Goal: Transaction & Acquisition: Purchase product/service

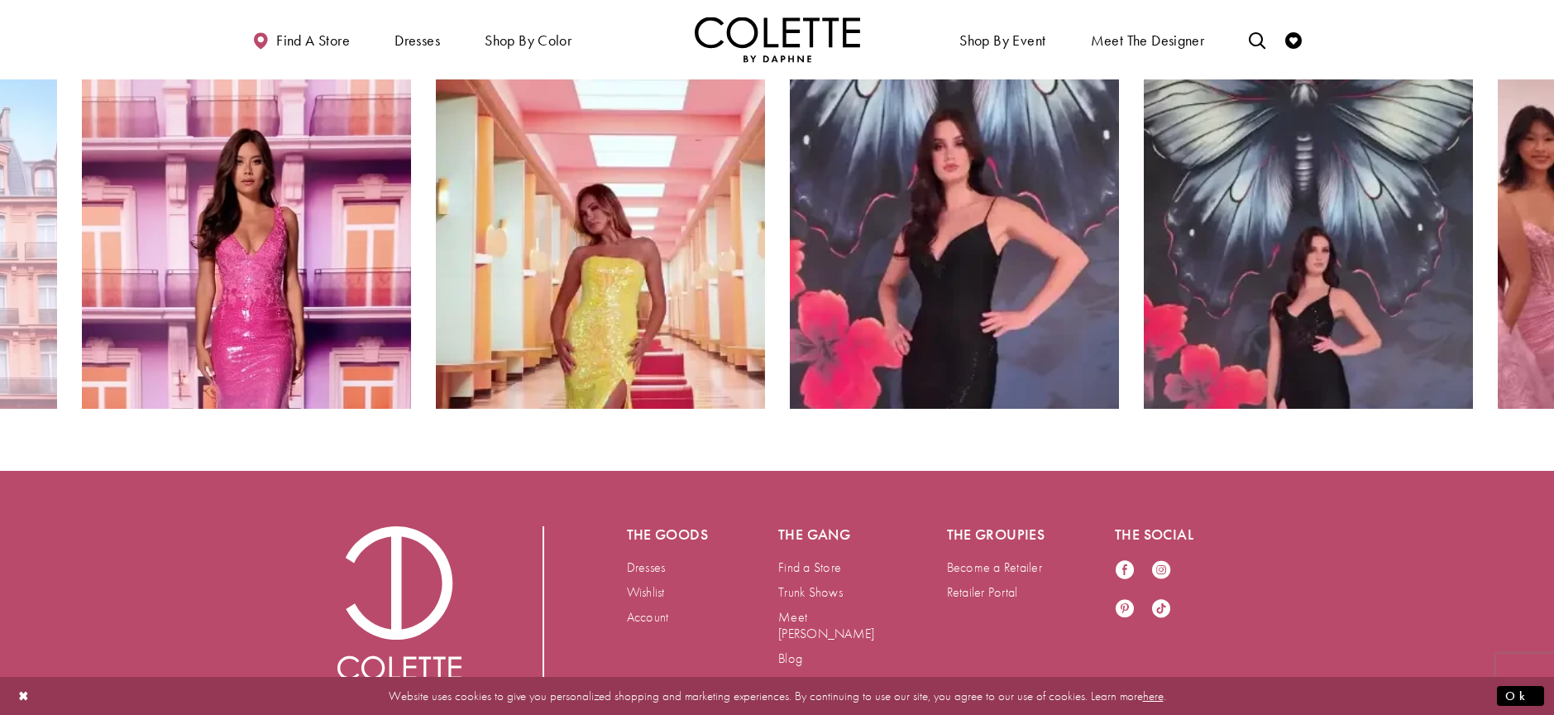
scroll to position [3335, 0]
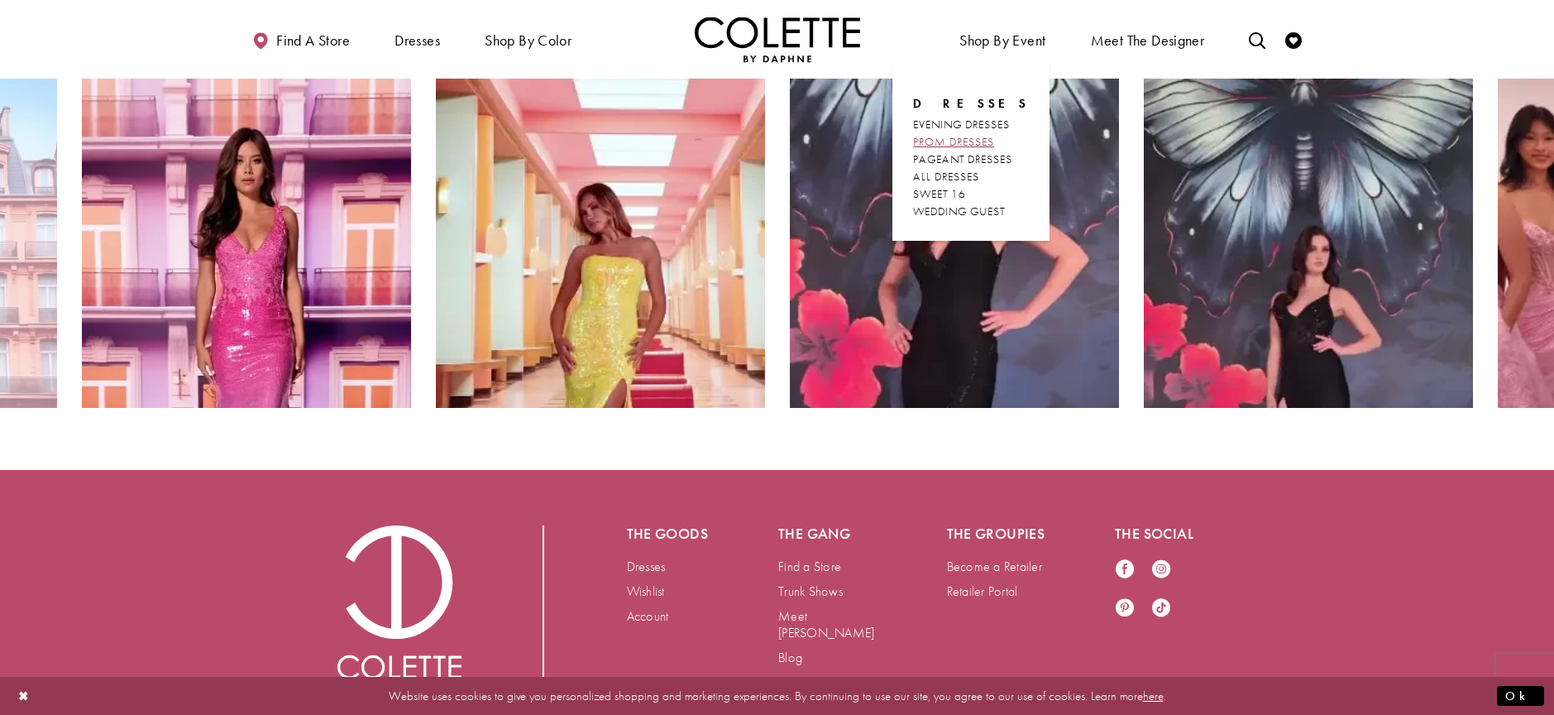
click at [942, 143] on span "PROM DRESSES" at bounding box center [953, 141] width 81 height 15
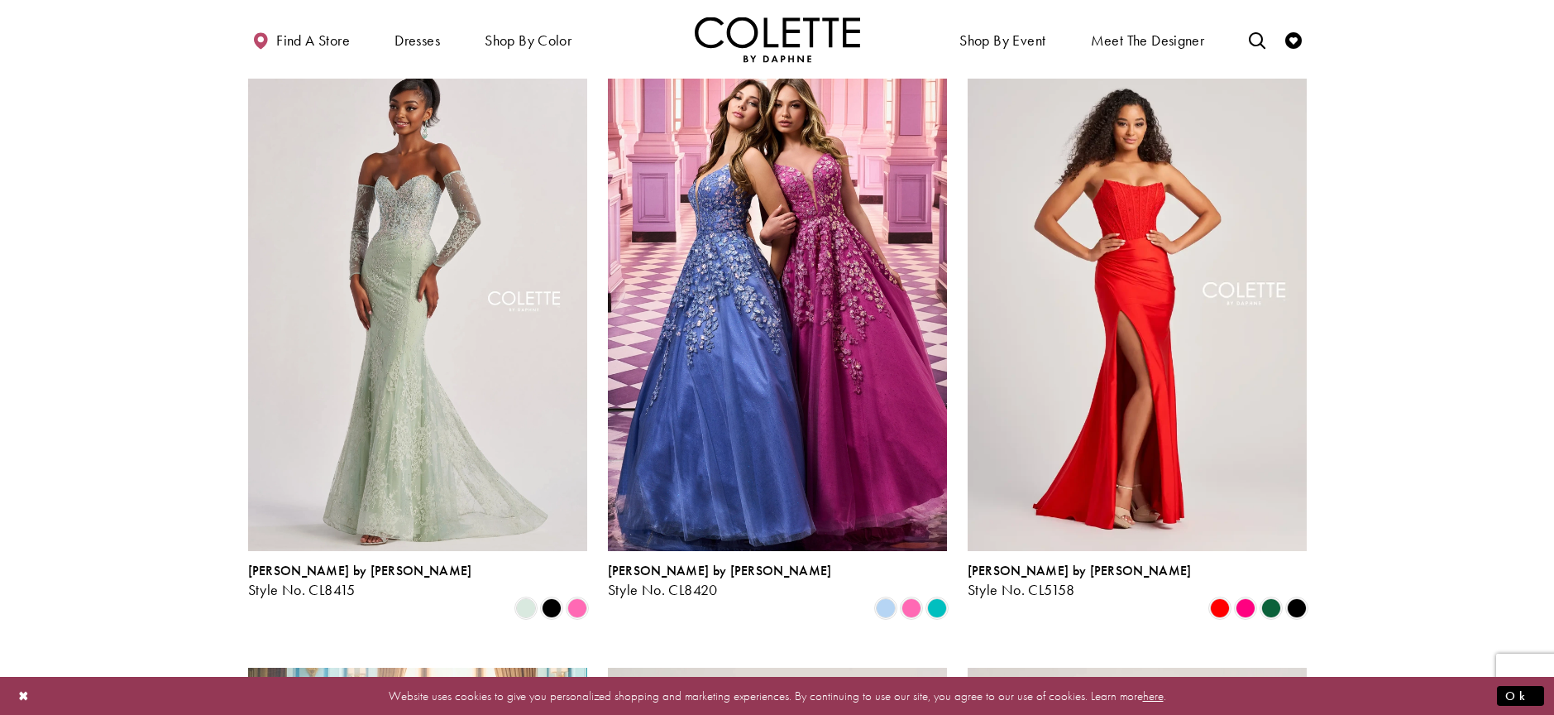
scroll to position [1966, 0]
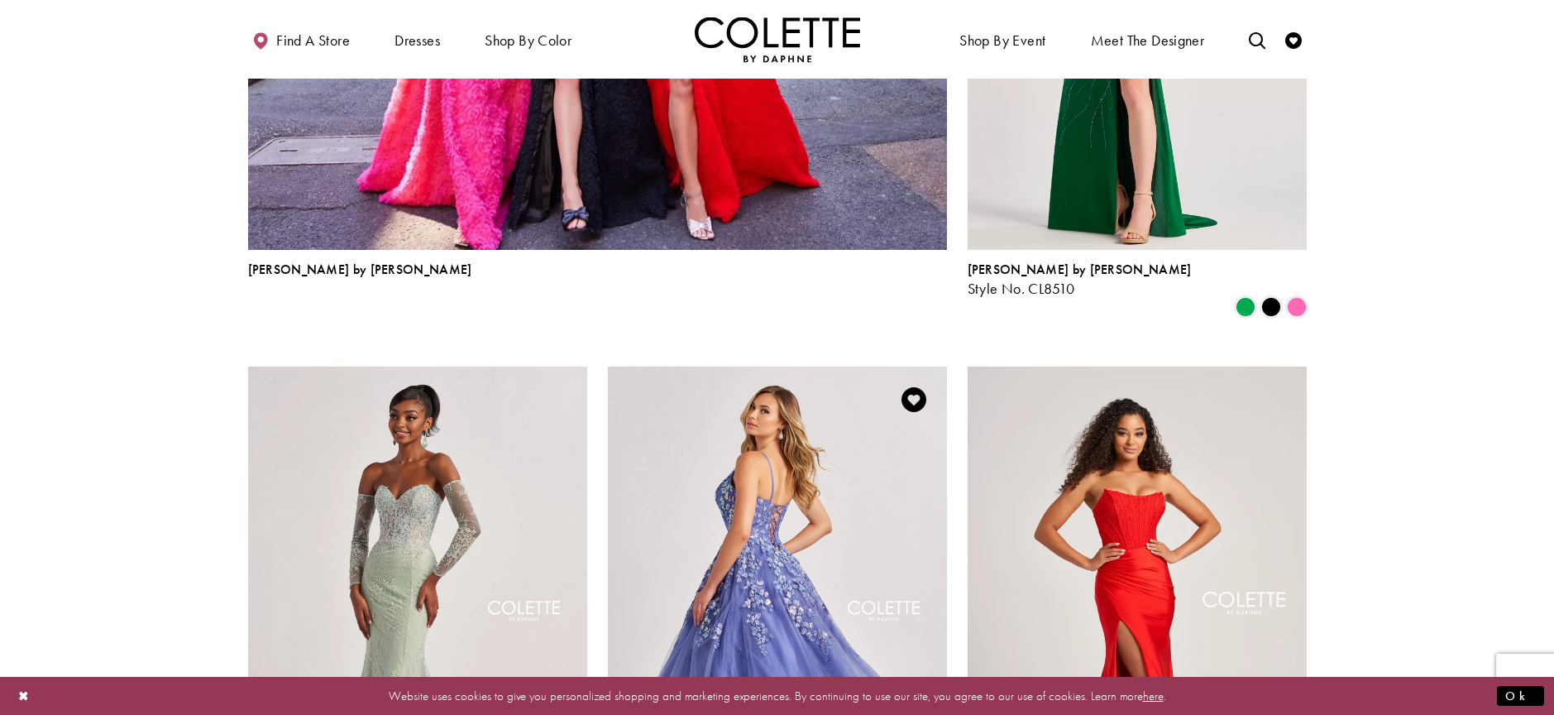
click at [817, 545] on img "Visit Colette by Daphne Style No. CL8420 Page" at bounding box center [777, 612] width 339 height 493
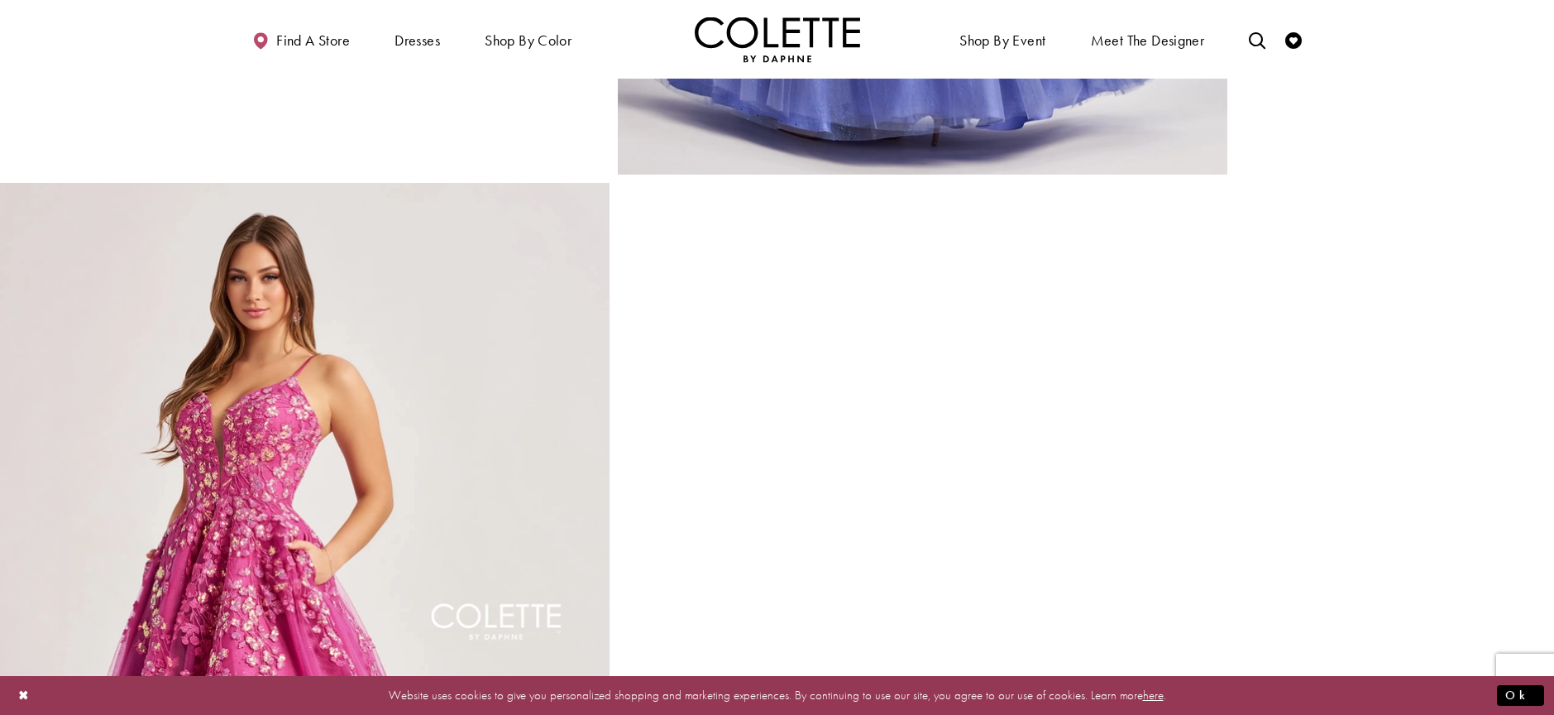
scroll to position [1697, 0]
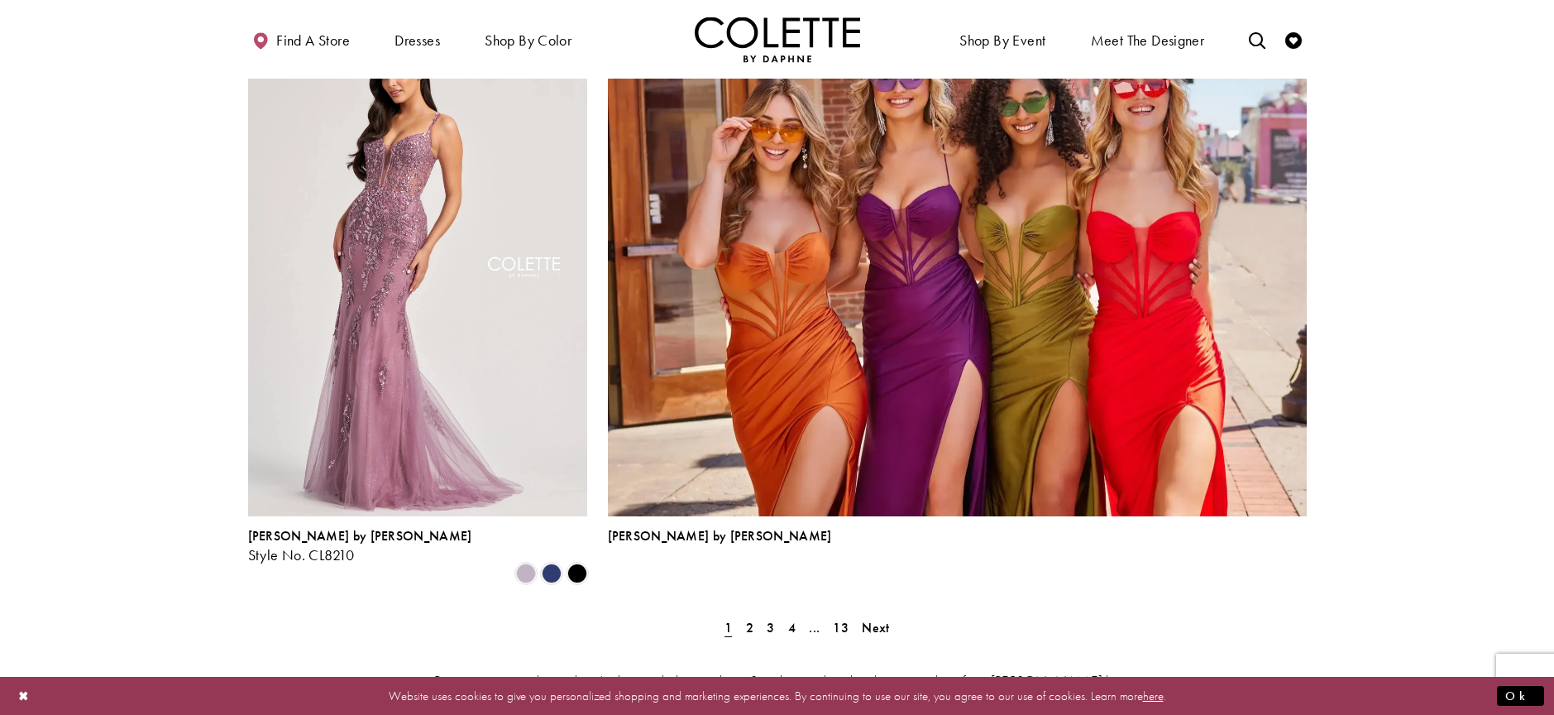
scroll to position [3589, 0]
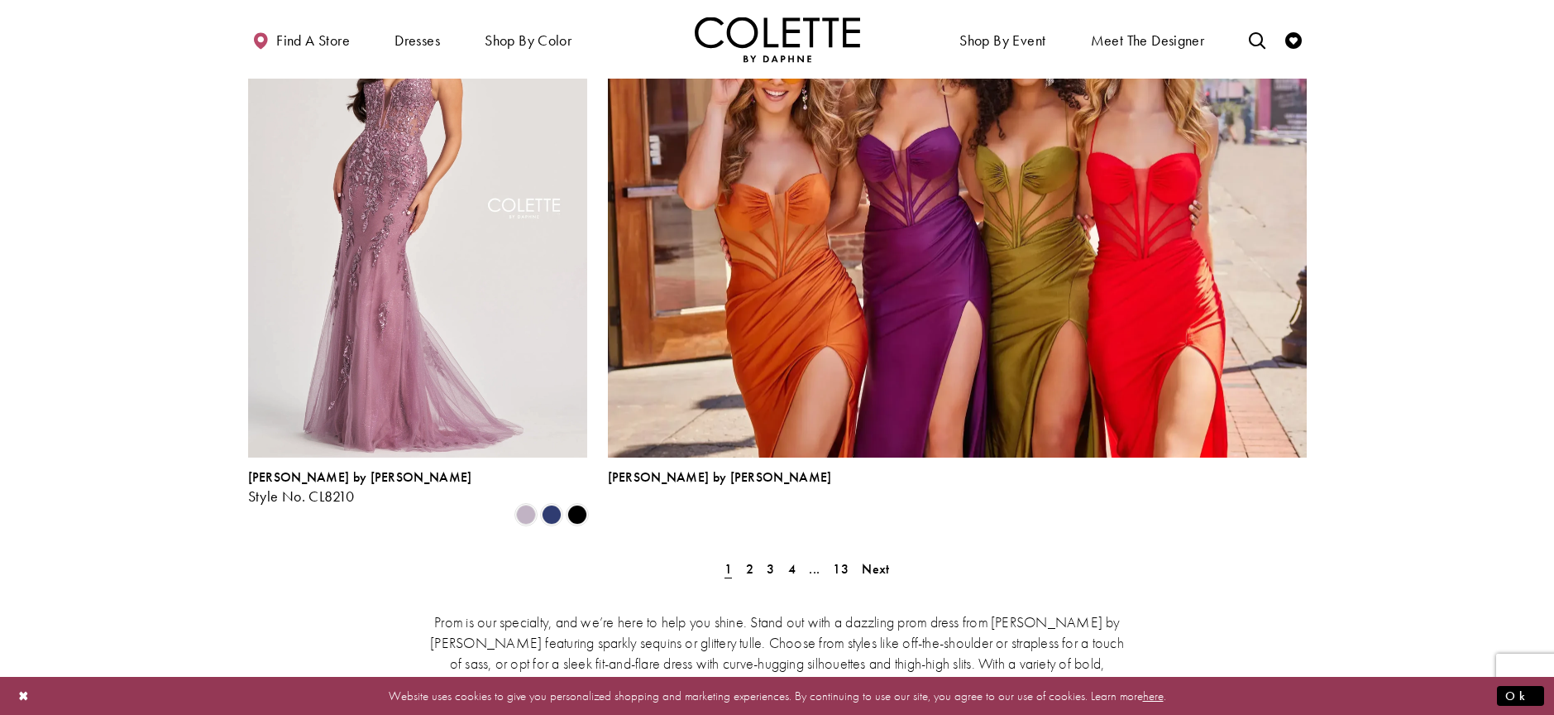
click at [752, 576] on div "Prom is our specialty, and we’re here to help you shine. Stand out with a dazzl…" at bounding box center [777, 672] width 1059 height 193
click at [748, 560] on span "2" at bounding box center [749, 568] width 7 height 17
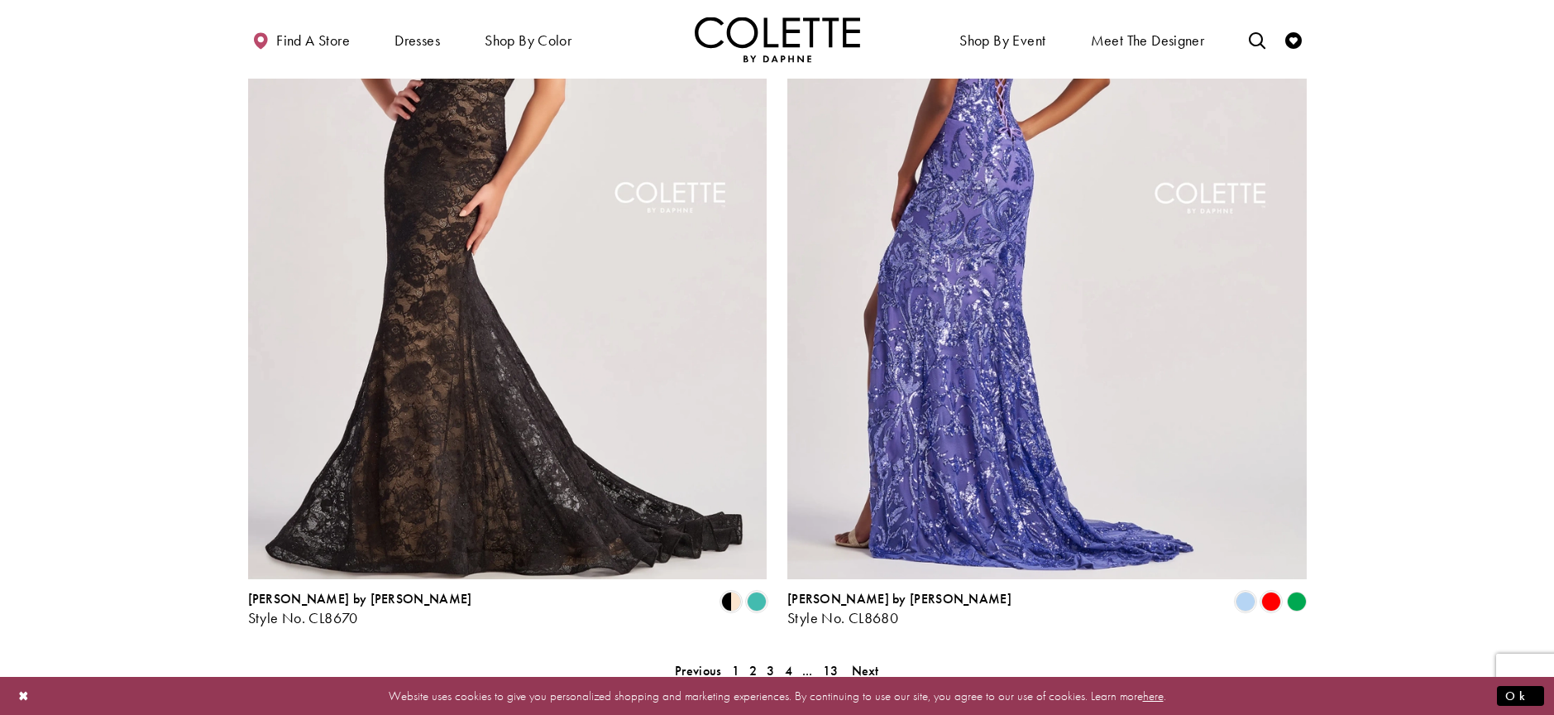
scroll to position [3479, 0]
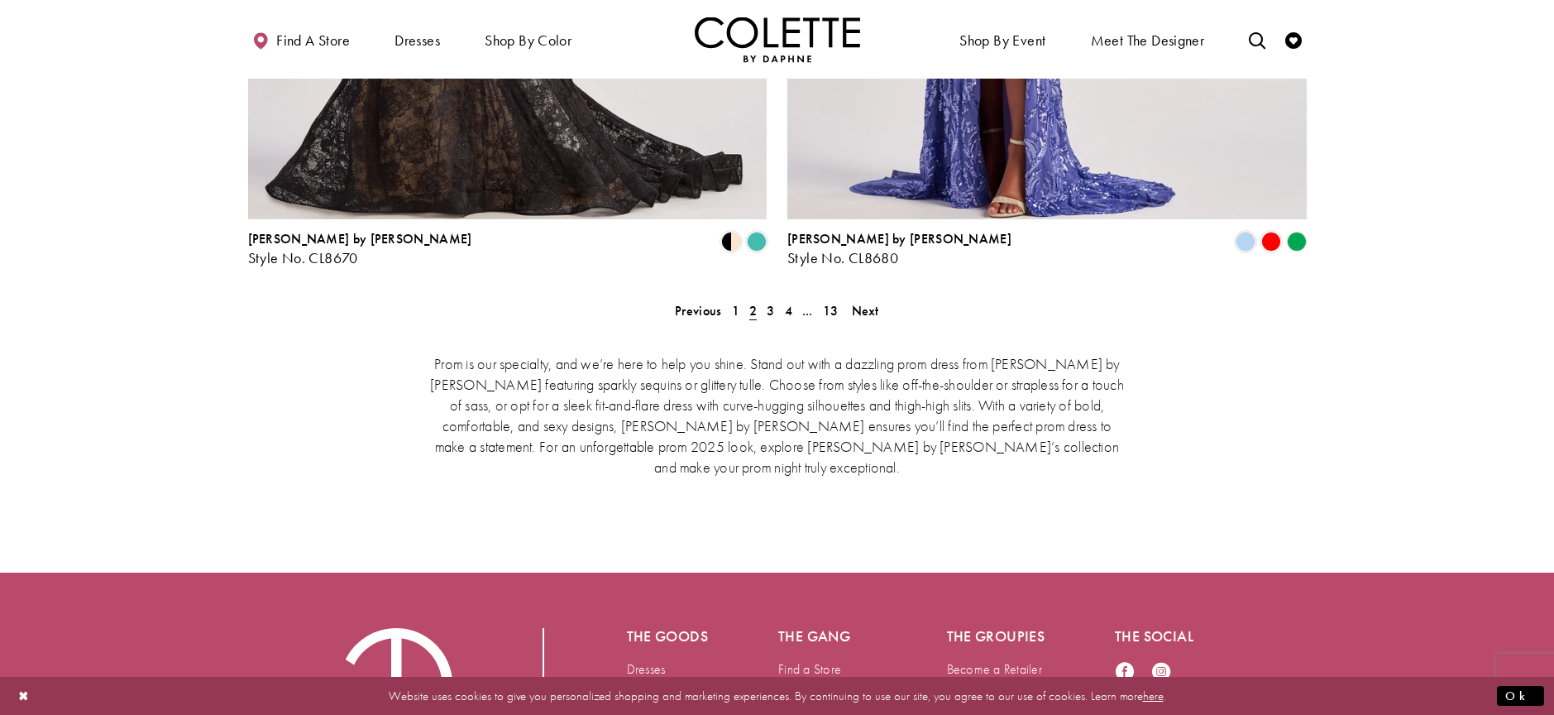
click at [1297, 229] on polygon "Product List" at bounding box center [1297, 242] width 26 height 26
click at [1296, 229] on polygon "Product List" at bounding box center [1297, 242] width 26 height 26
click at [1301, 229] on polygon "Product List" at bounding box center [1297, 242] width 26 height 26
click at [762, 299] on link "3" at bounding box center [770, 311] width 17 height 24
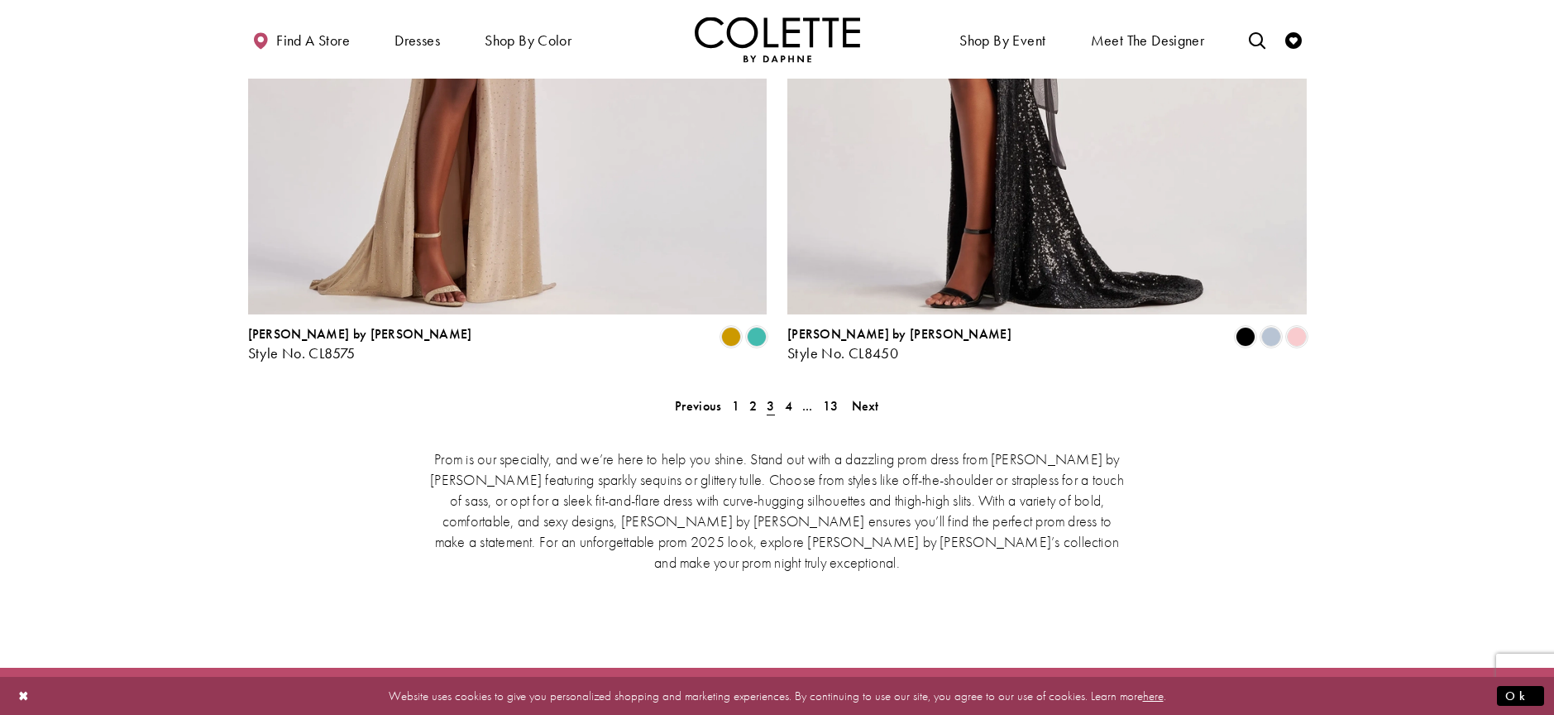
scroll to position [3378, 0]
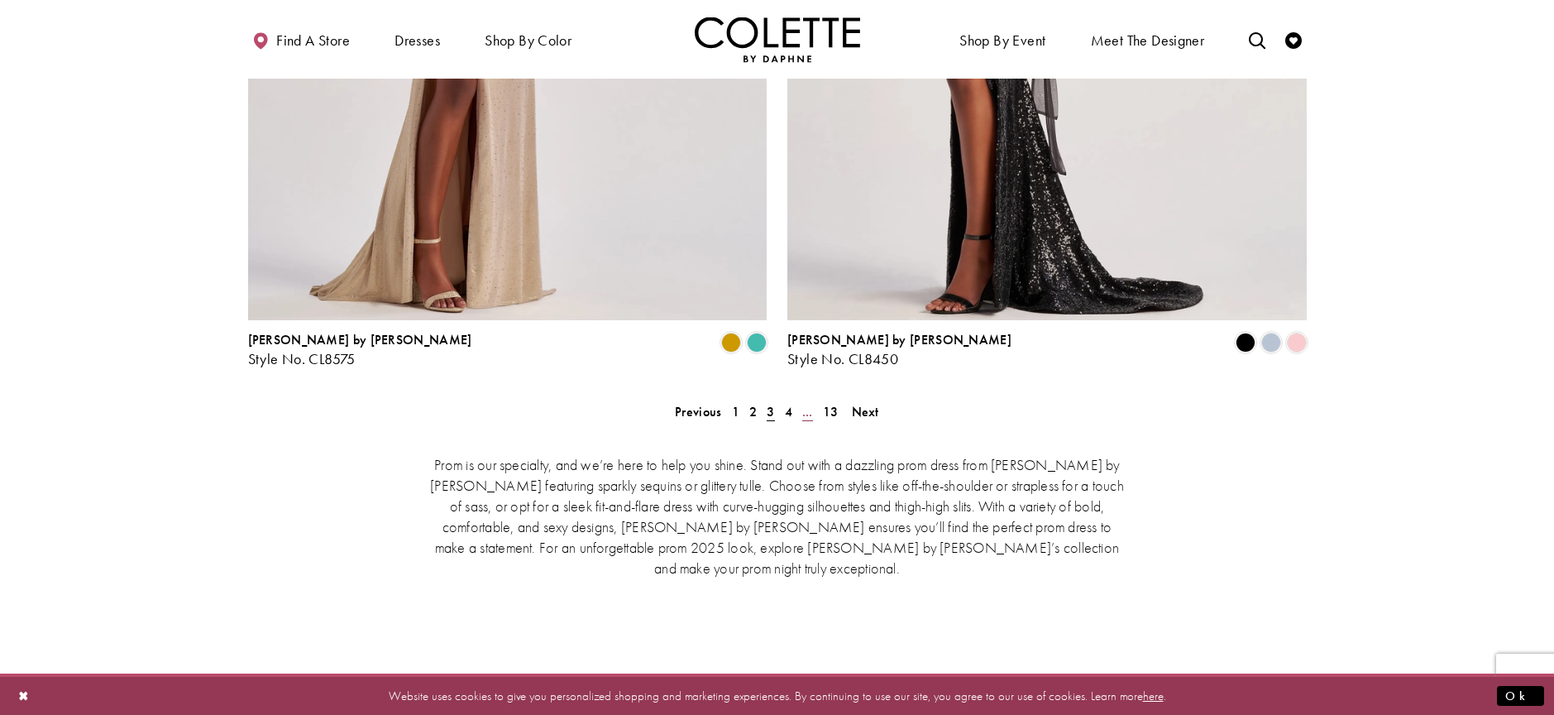
click at [797, 400] on link "..." at bounding box center [807, 412] width 21 height 24
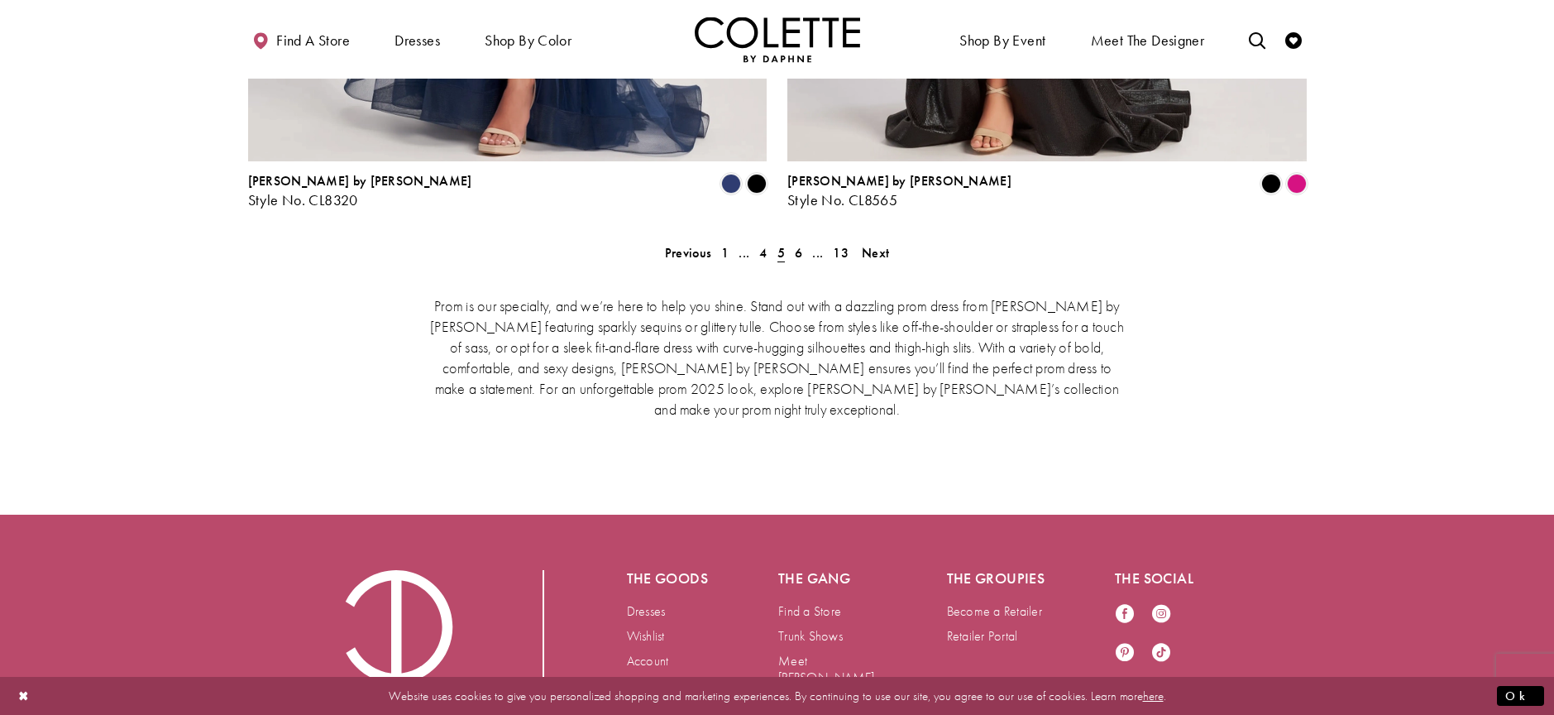
scroll to position [3436, 0]
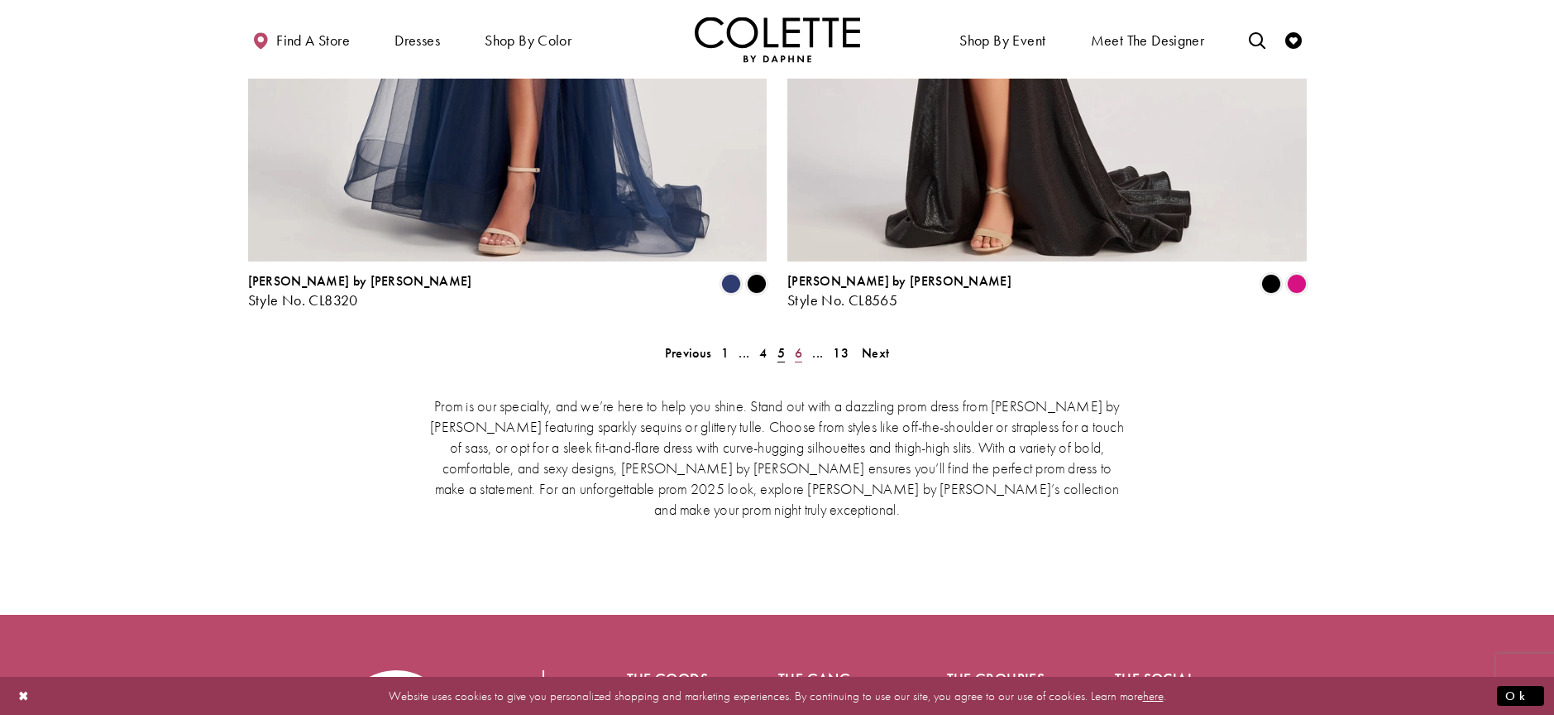
click at [802, 341] on link "6" at bounding box center [798, 353] width 17 height 24
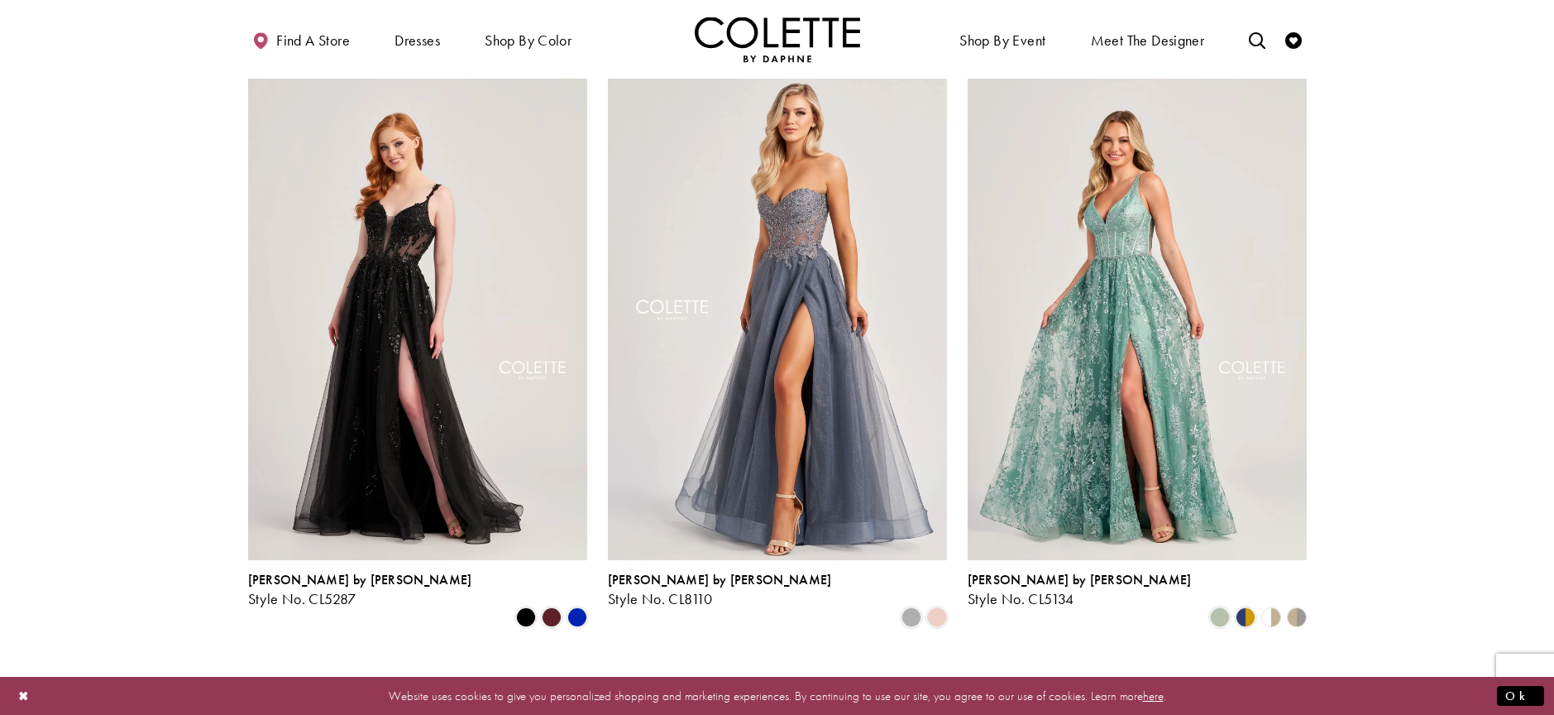
scroll to position [438, 0]
click at [1134, 38] on span "Meet the designer" at bounding box center [1148, 40] width 114 height 17
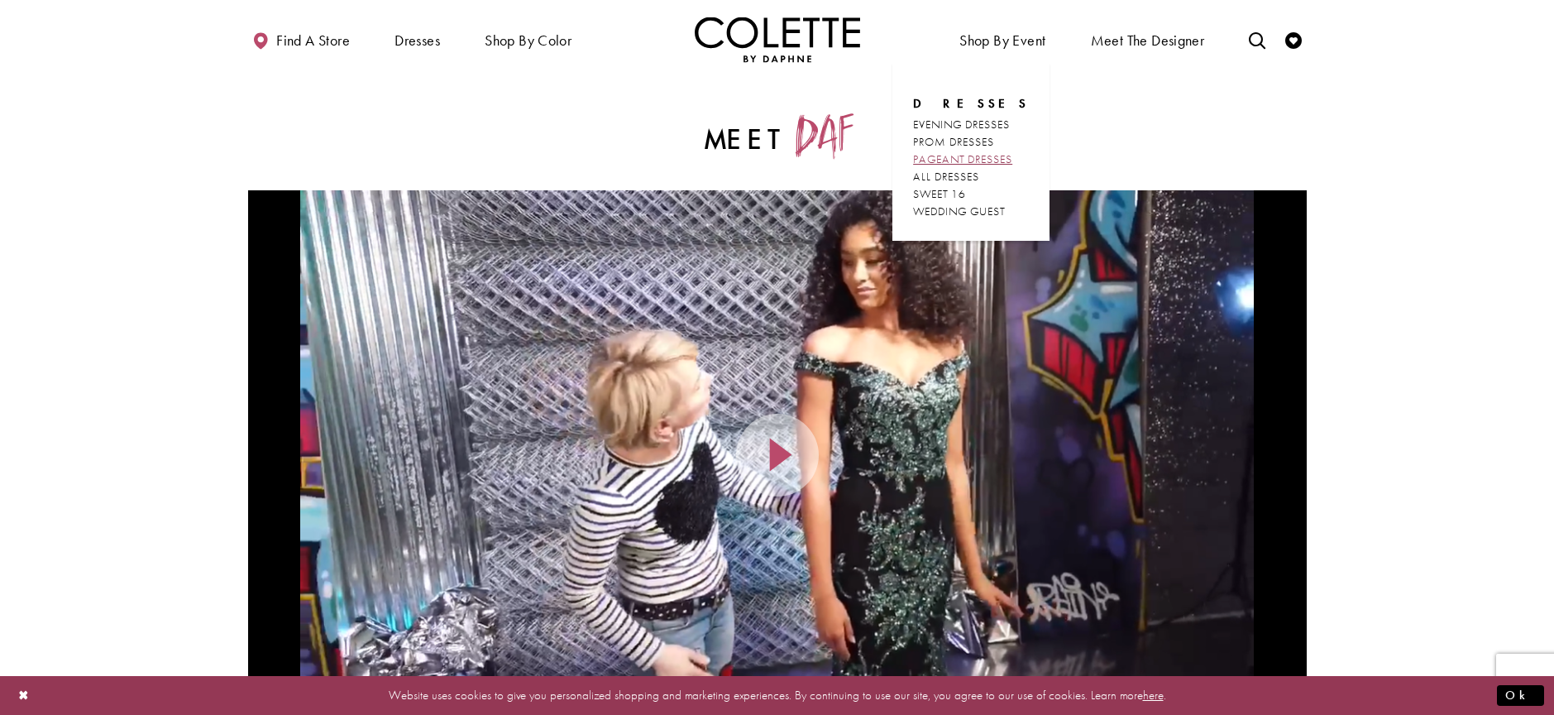
click at [965, 163] on span "PAGEANT DRESSES" at bounding box center [962, 158] width 99 height 15
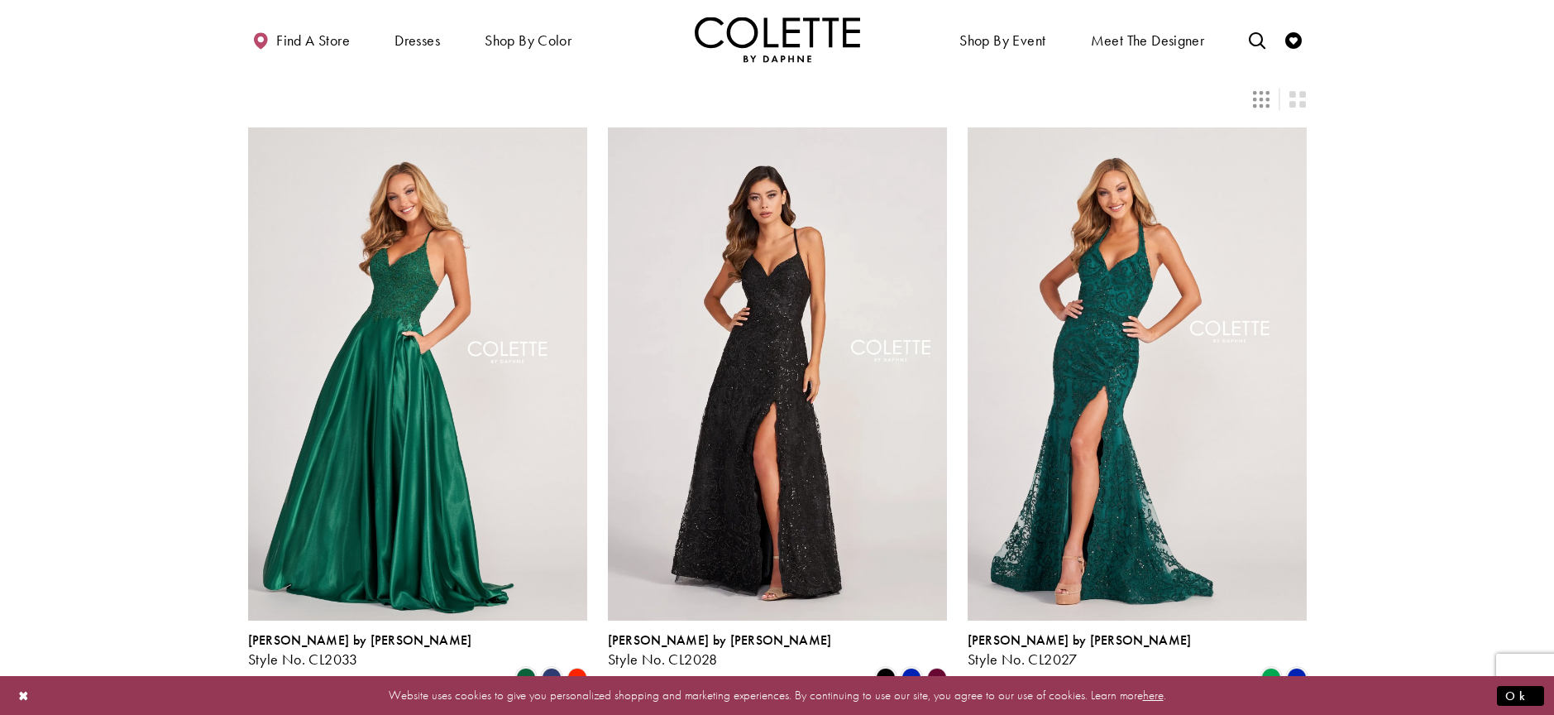
scroll to position [45, 0]
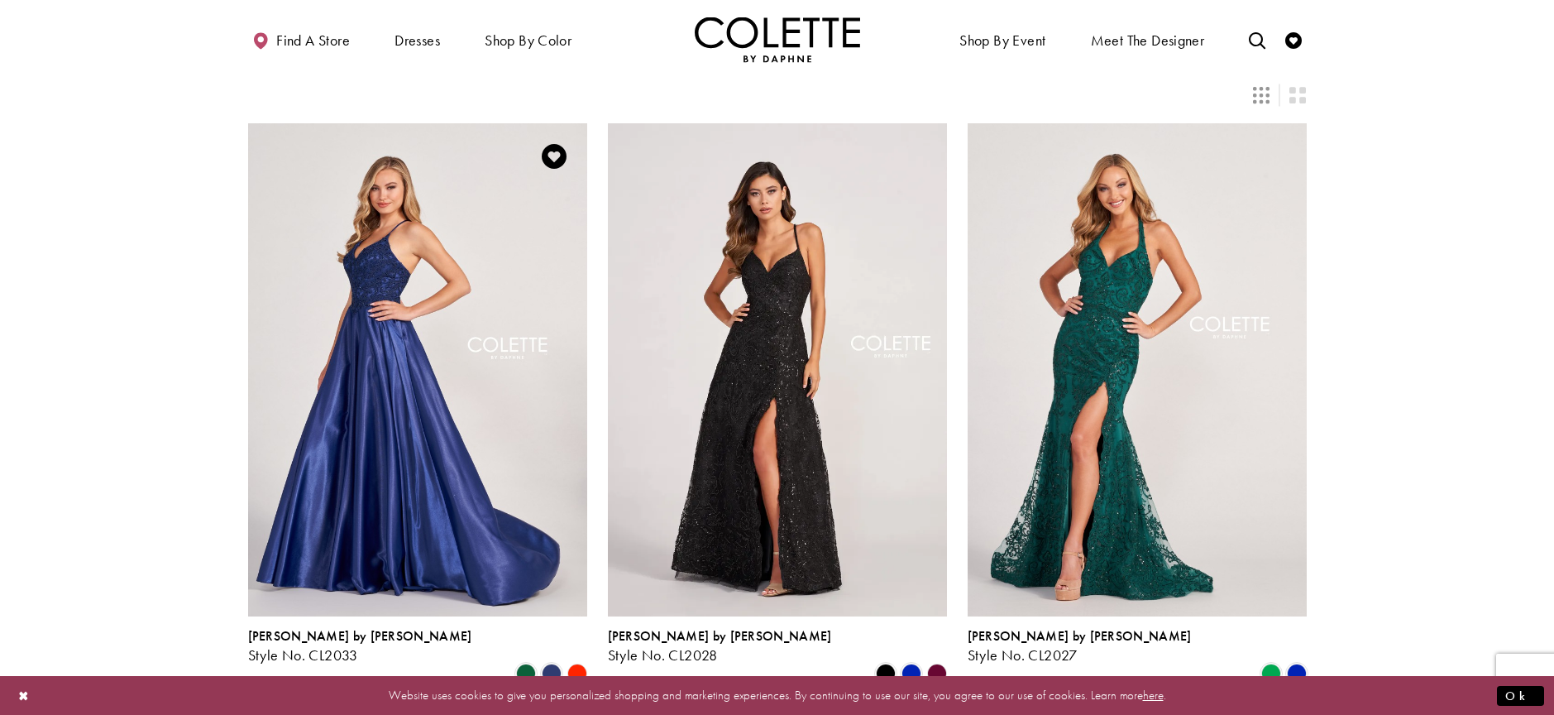
click at [493, 287] on img "Visit Colette by Daphne Style No. CL2033 Page" at bounding box center [417, 369] width 339 height 493
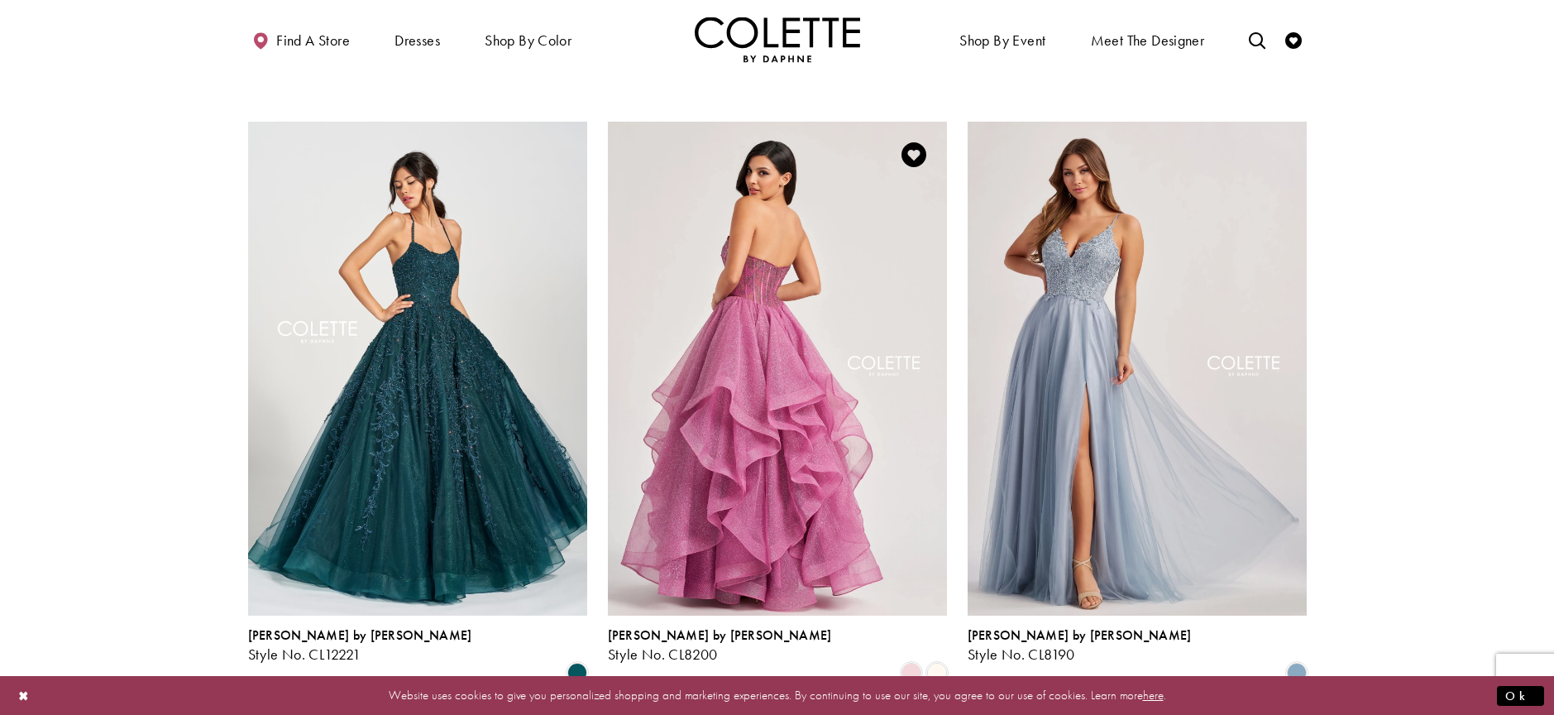
scroll to position [668, 0]
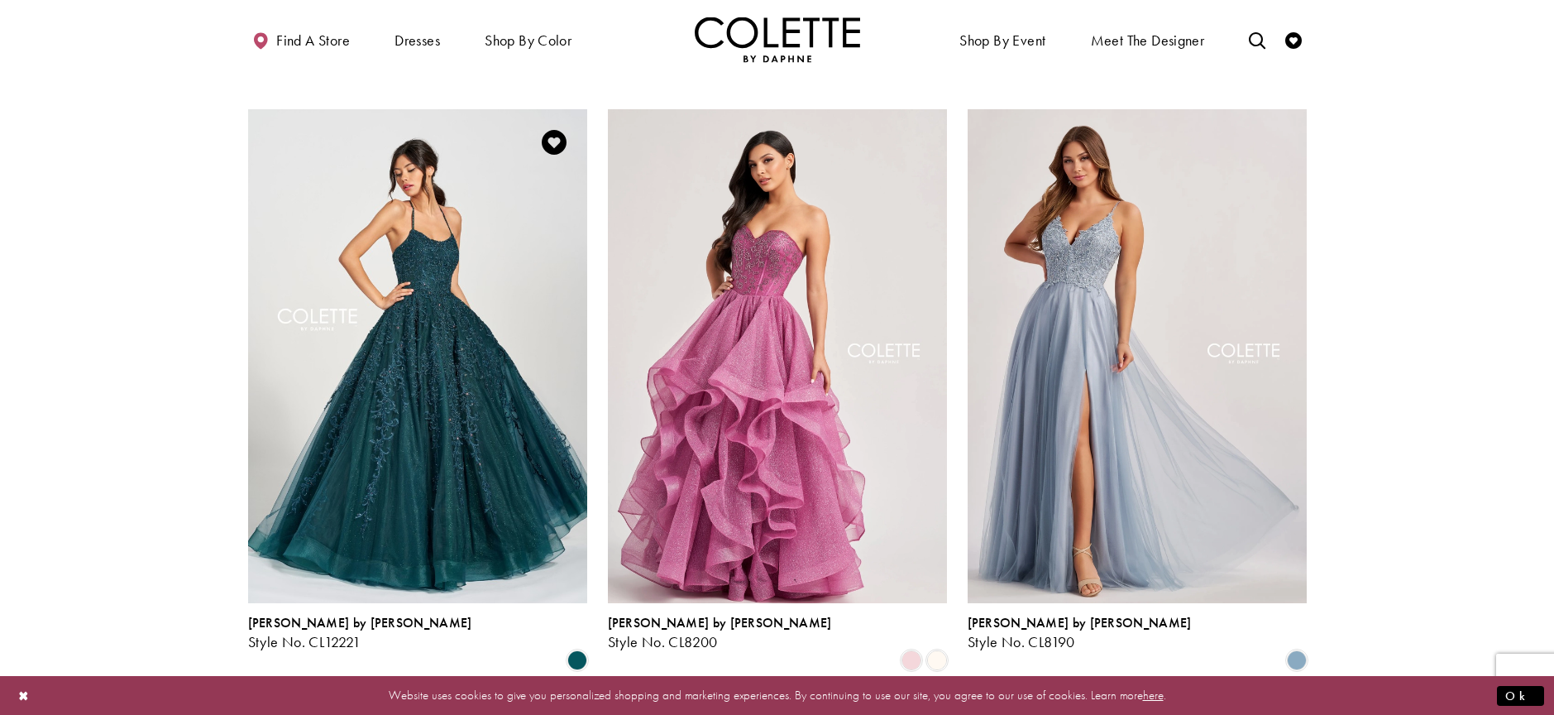
click at [509, 264] on img "Visit Colette by Daphne Style No. CL12221 Page" at bounding box center [417, 355] width 339 height 493
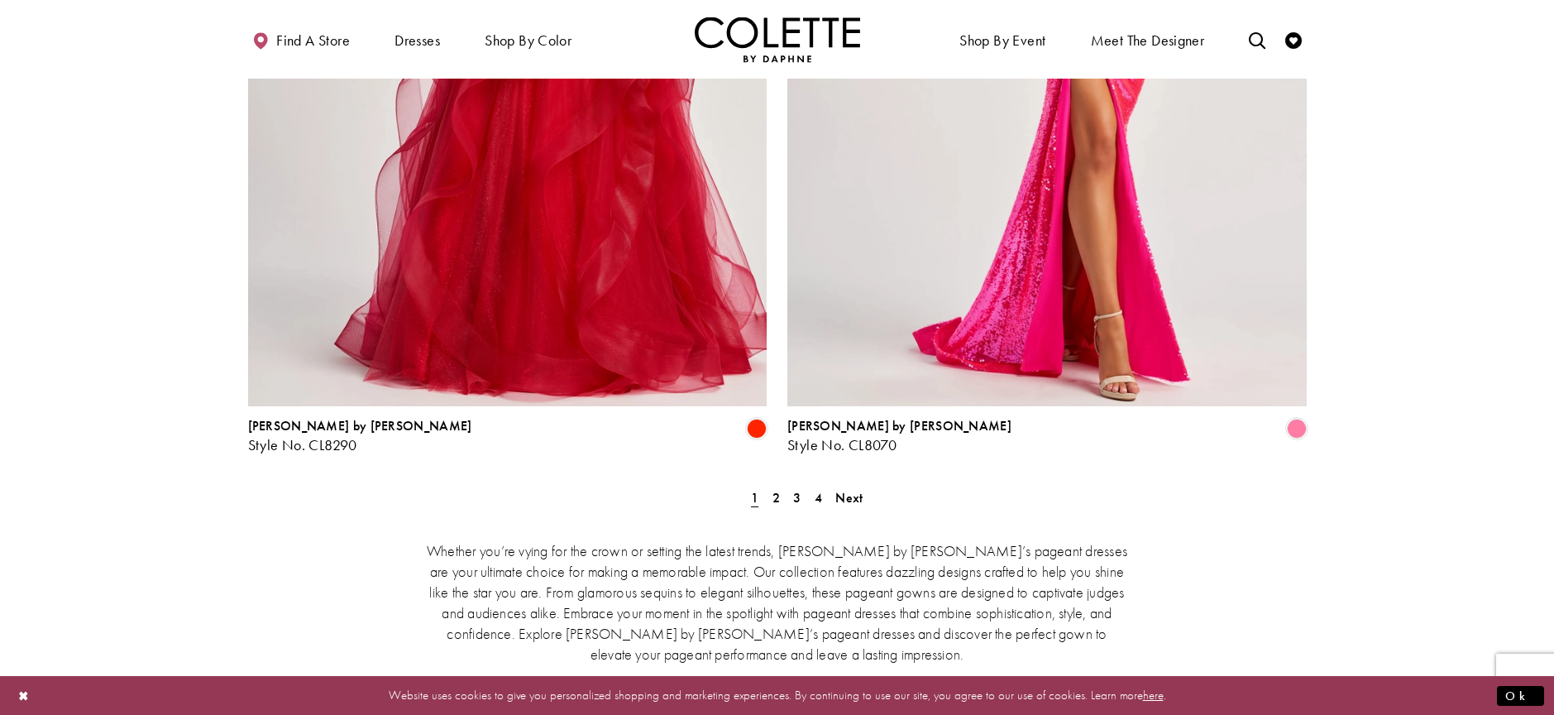
scroll to position [2938, 0]
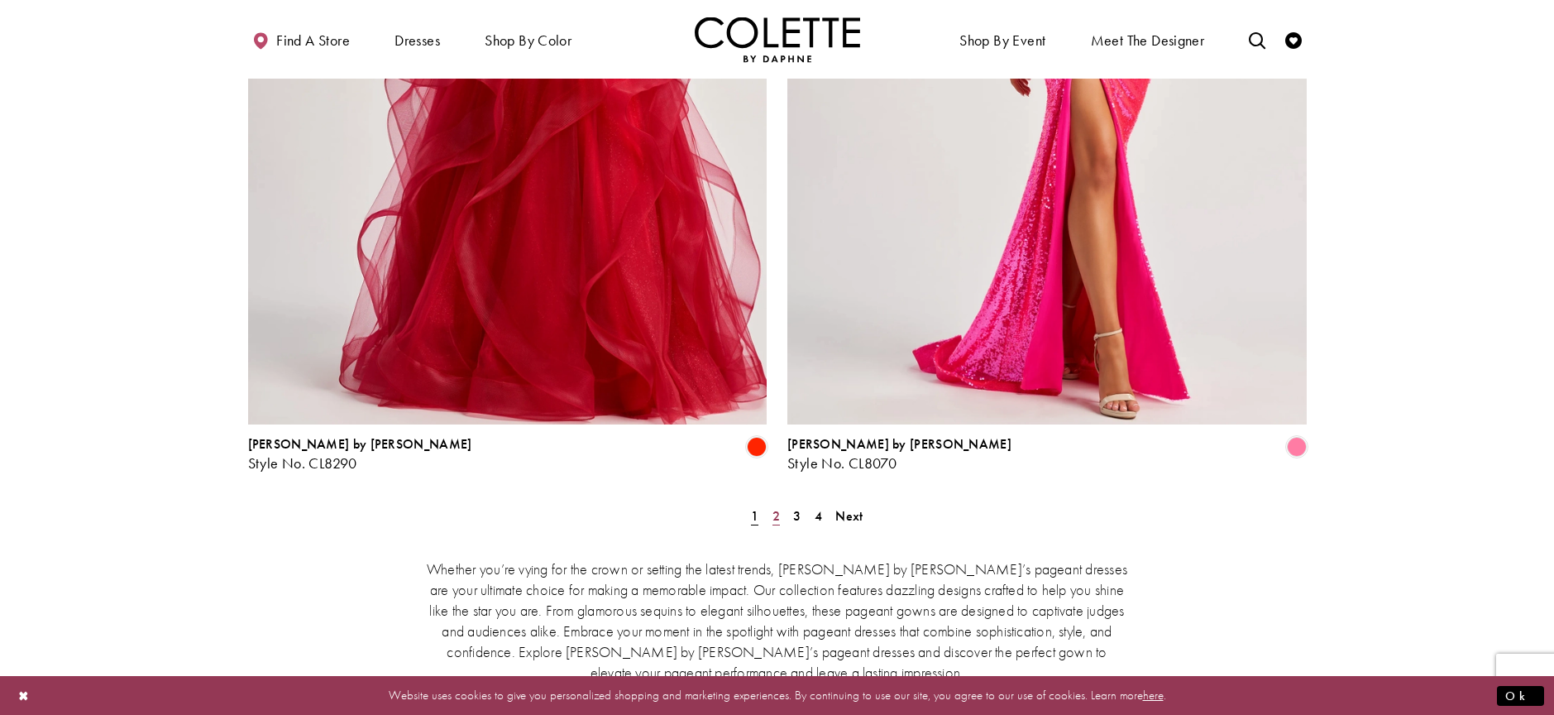
click at [776, 507] on span "2" at bounding box center [776, 515] width 7 height 17
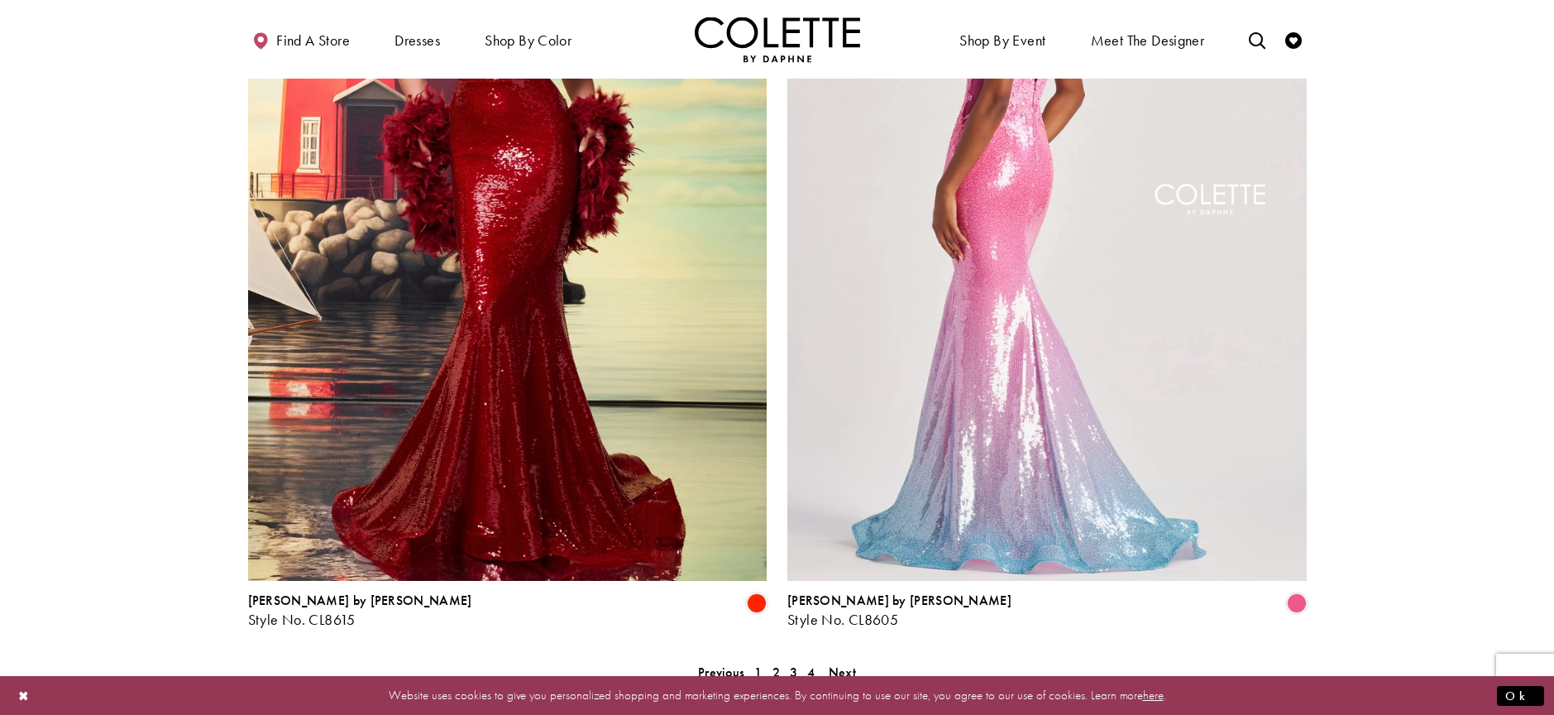
scroll to position [2789, 0]
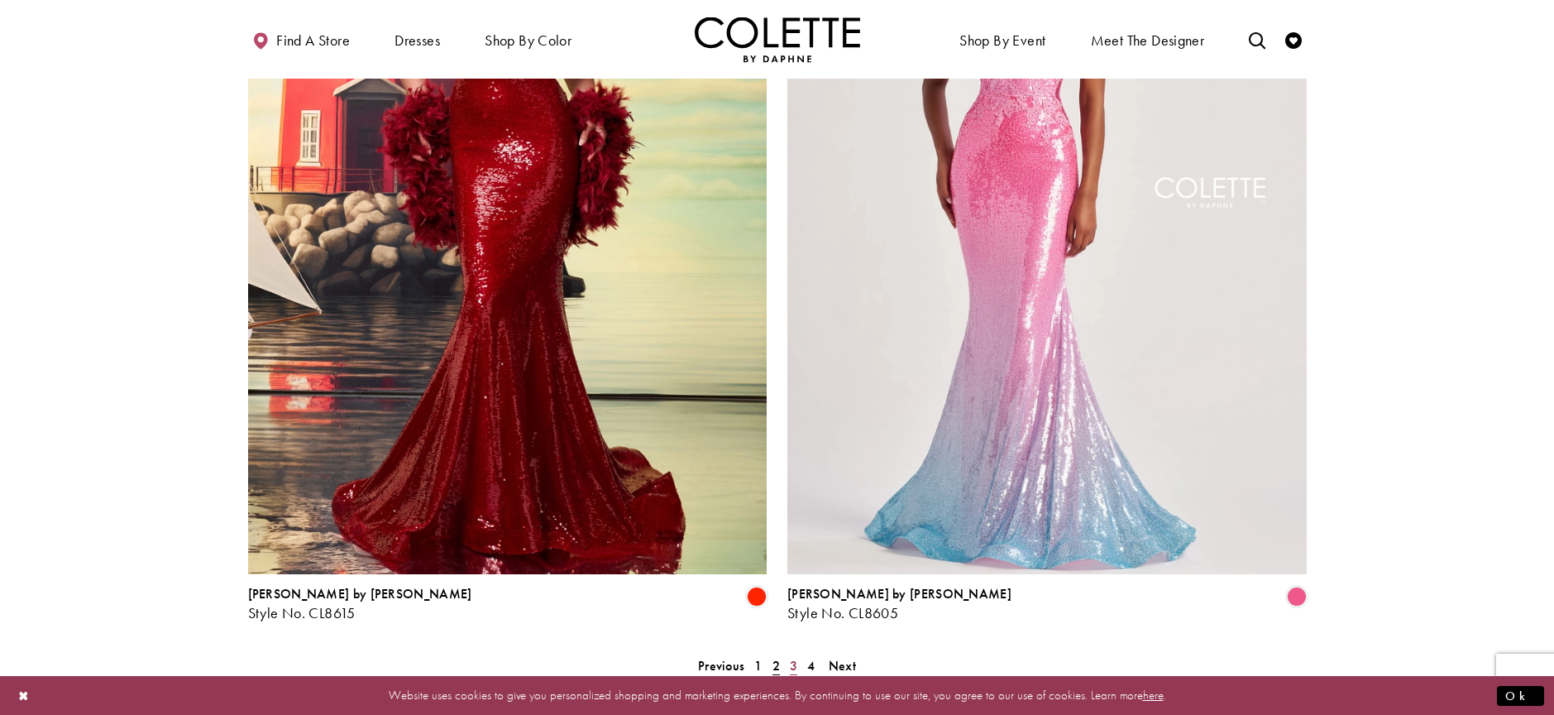
click at [798, 654] on link "3" at bounding box center [793, 666] width 17 height 24
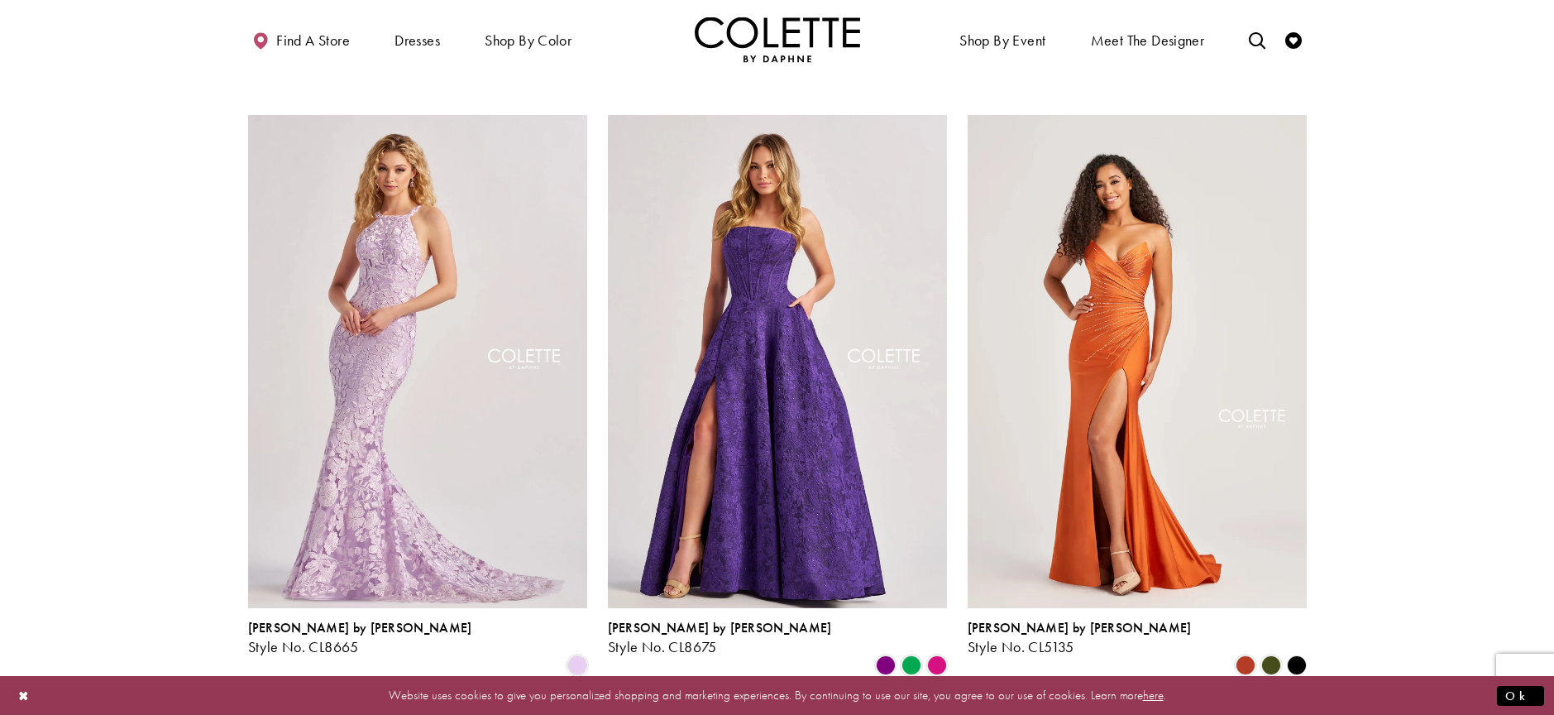
scroll to position [1276, 0]
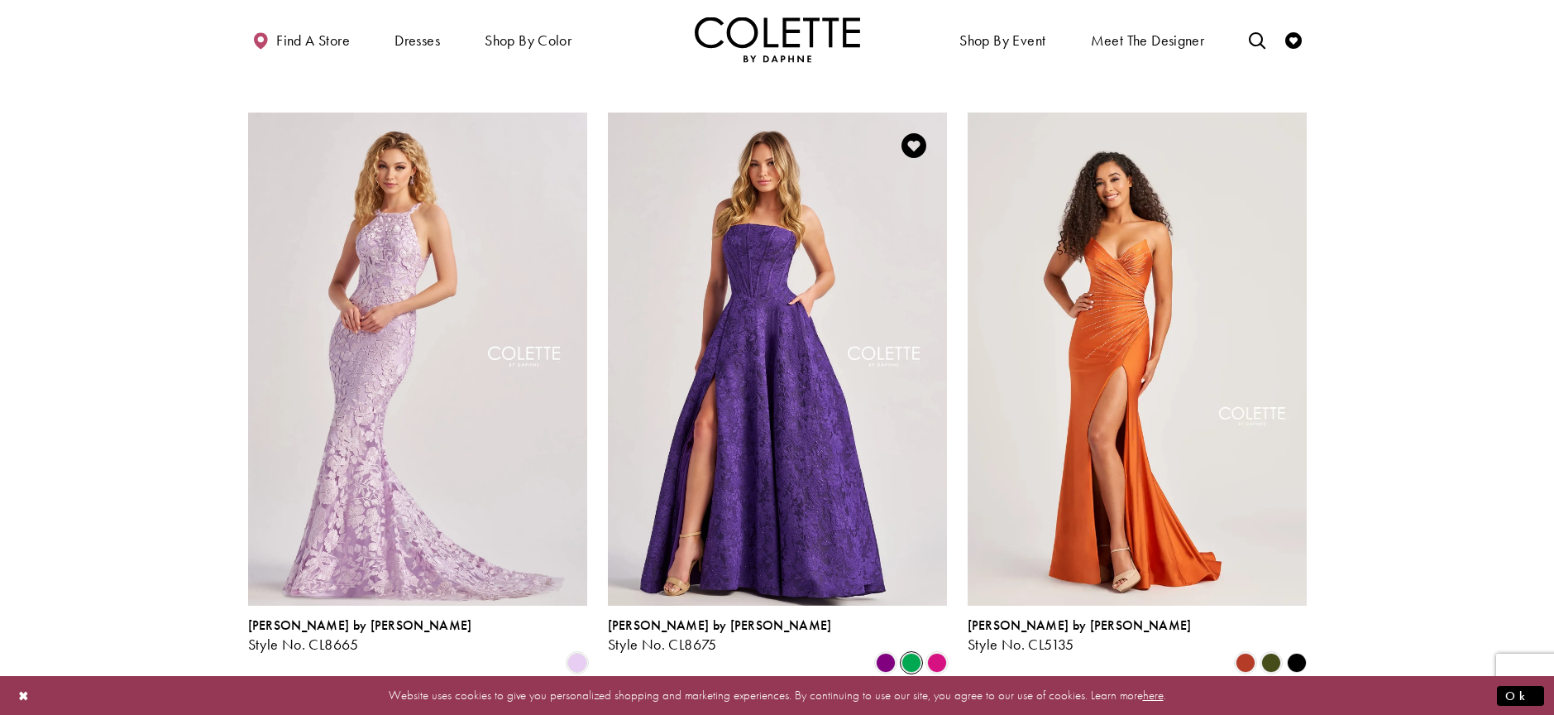
click at [911, 653] on span "Product List" at bounding box center [912, 663] width 20 height 20
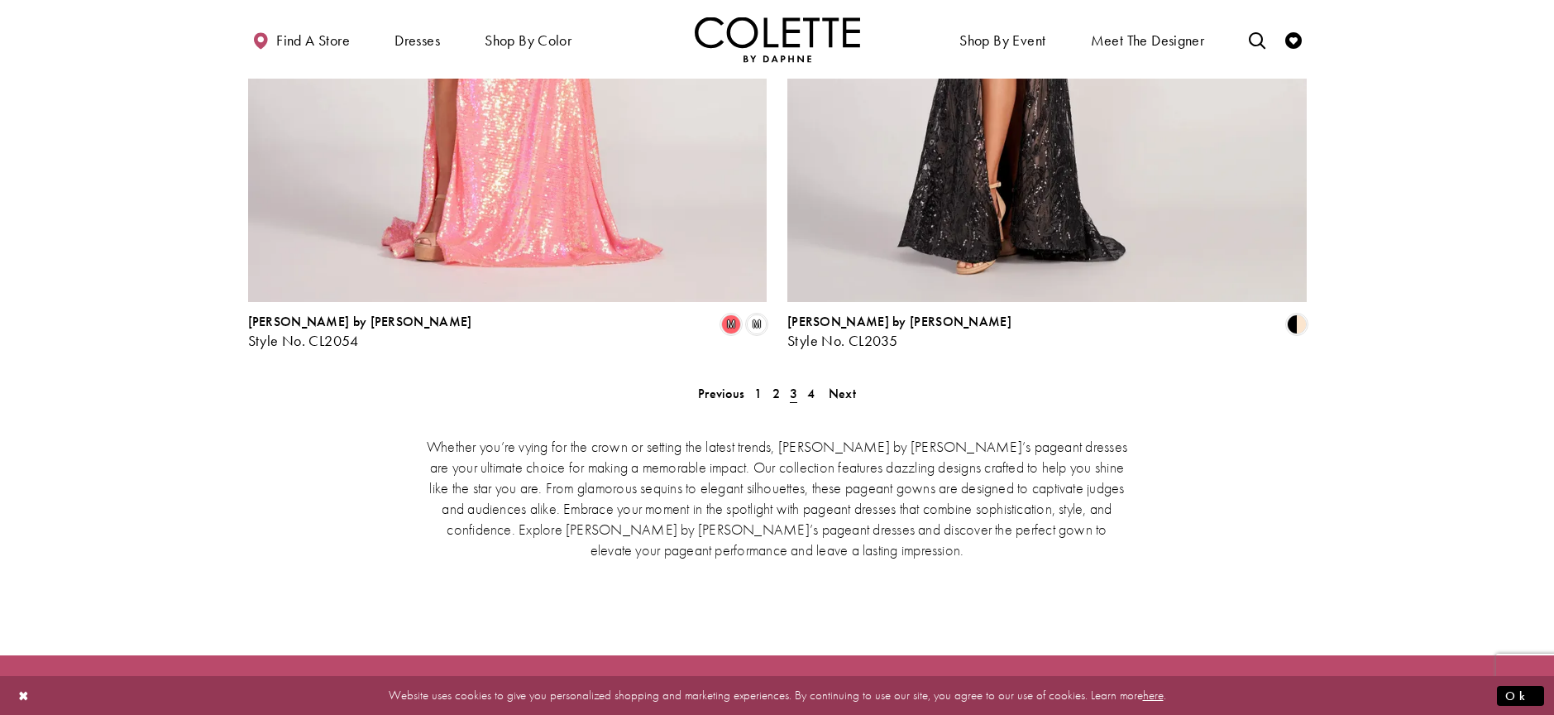
scroll to position [3149, 0]
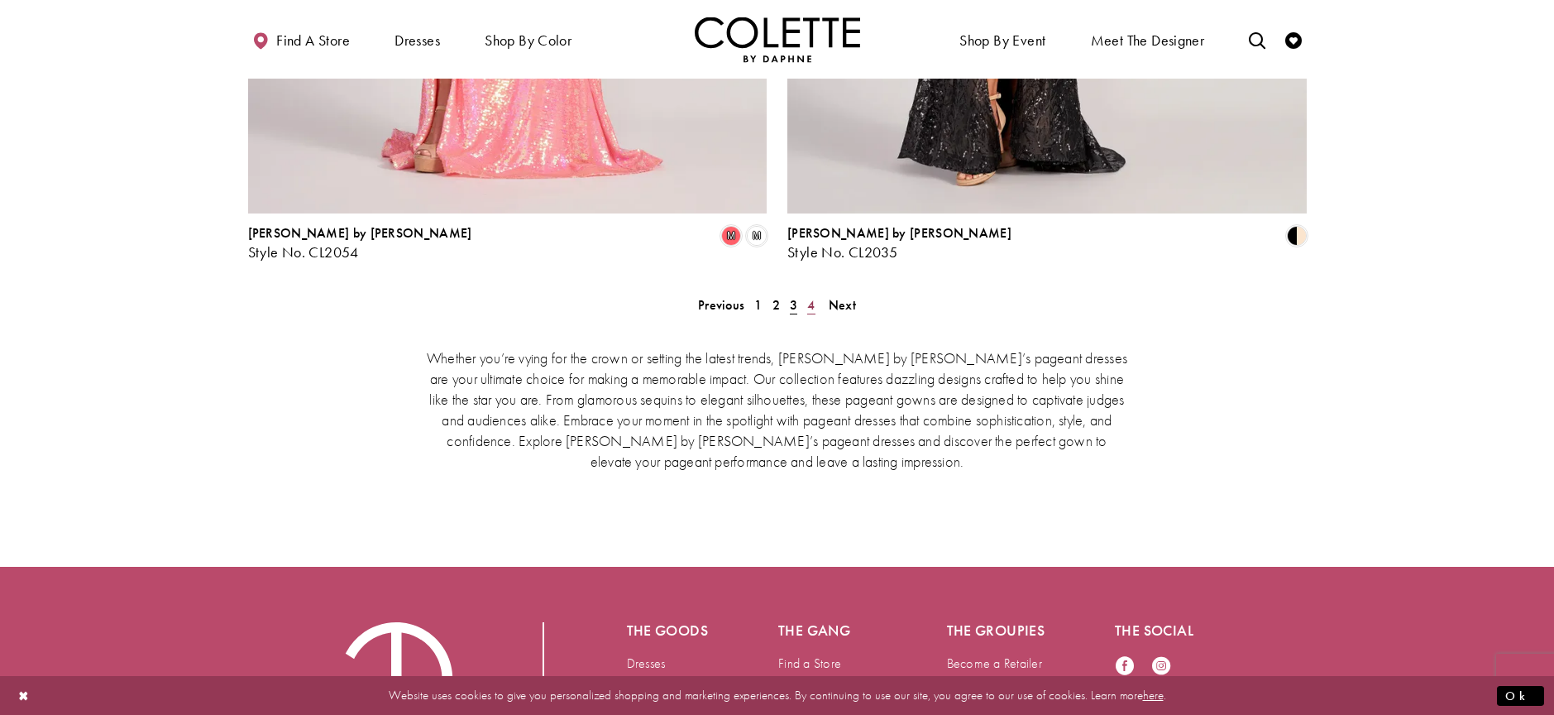
click at [818, 293] on link "4" at bounding box center [810, 305] width 17 height 24
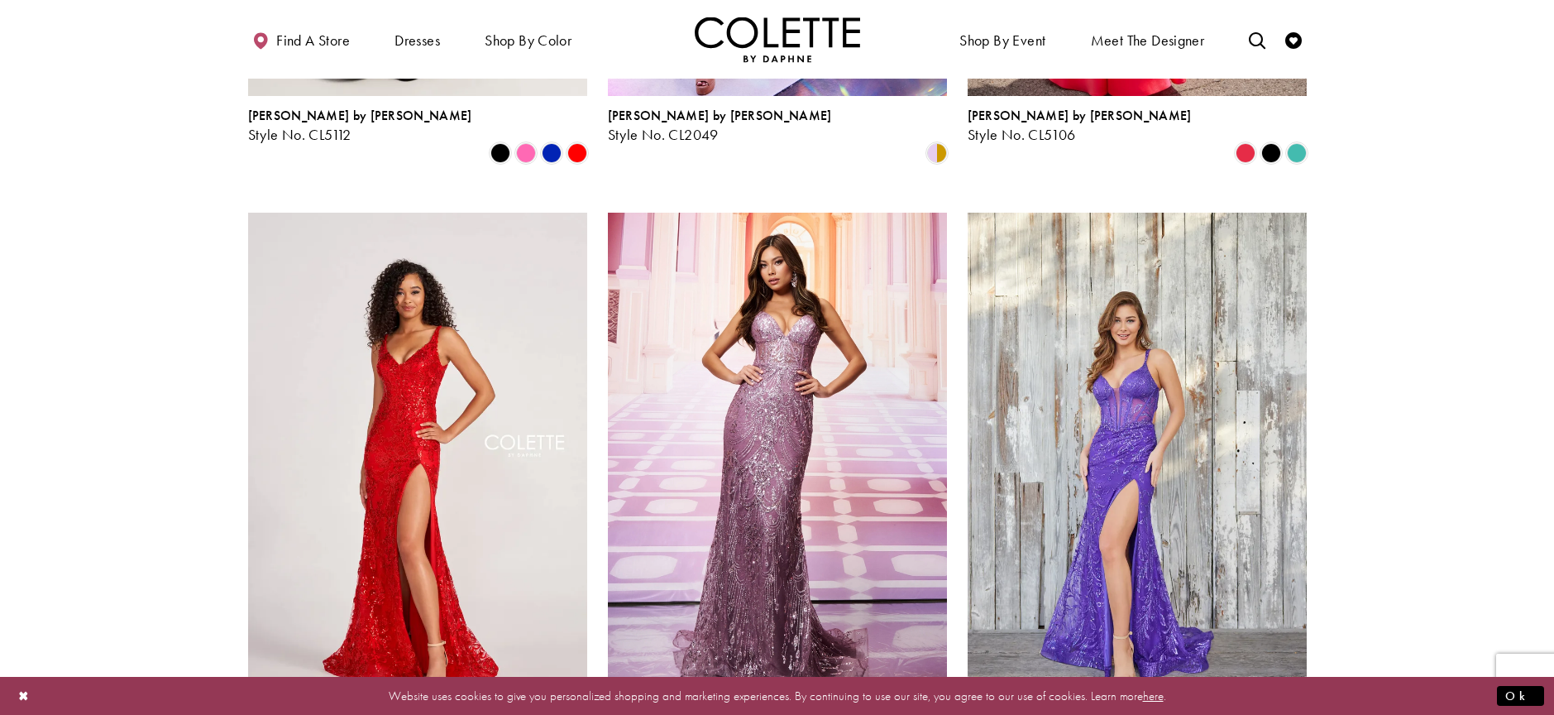
scroll to position [548, 0]
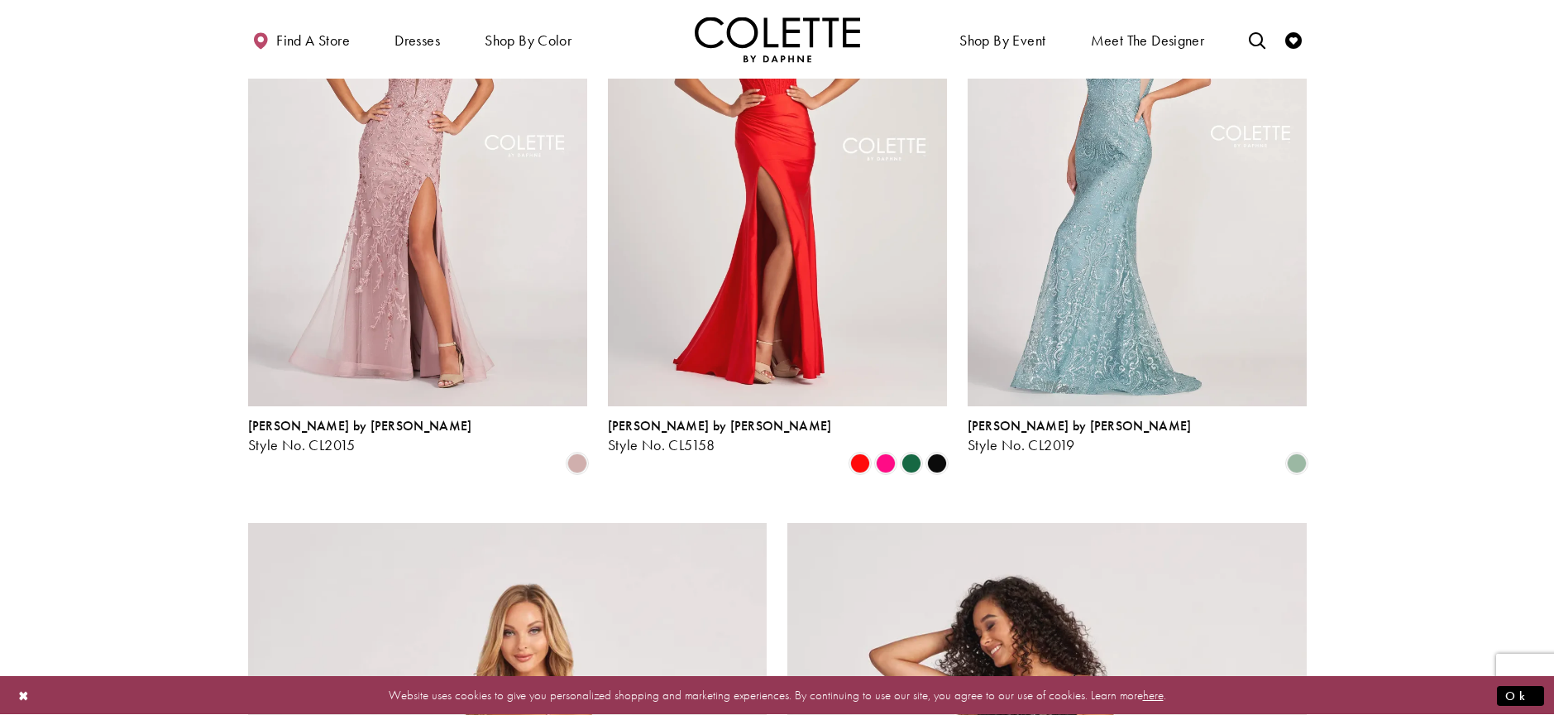
scroll to position [89, 0]
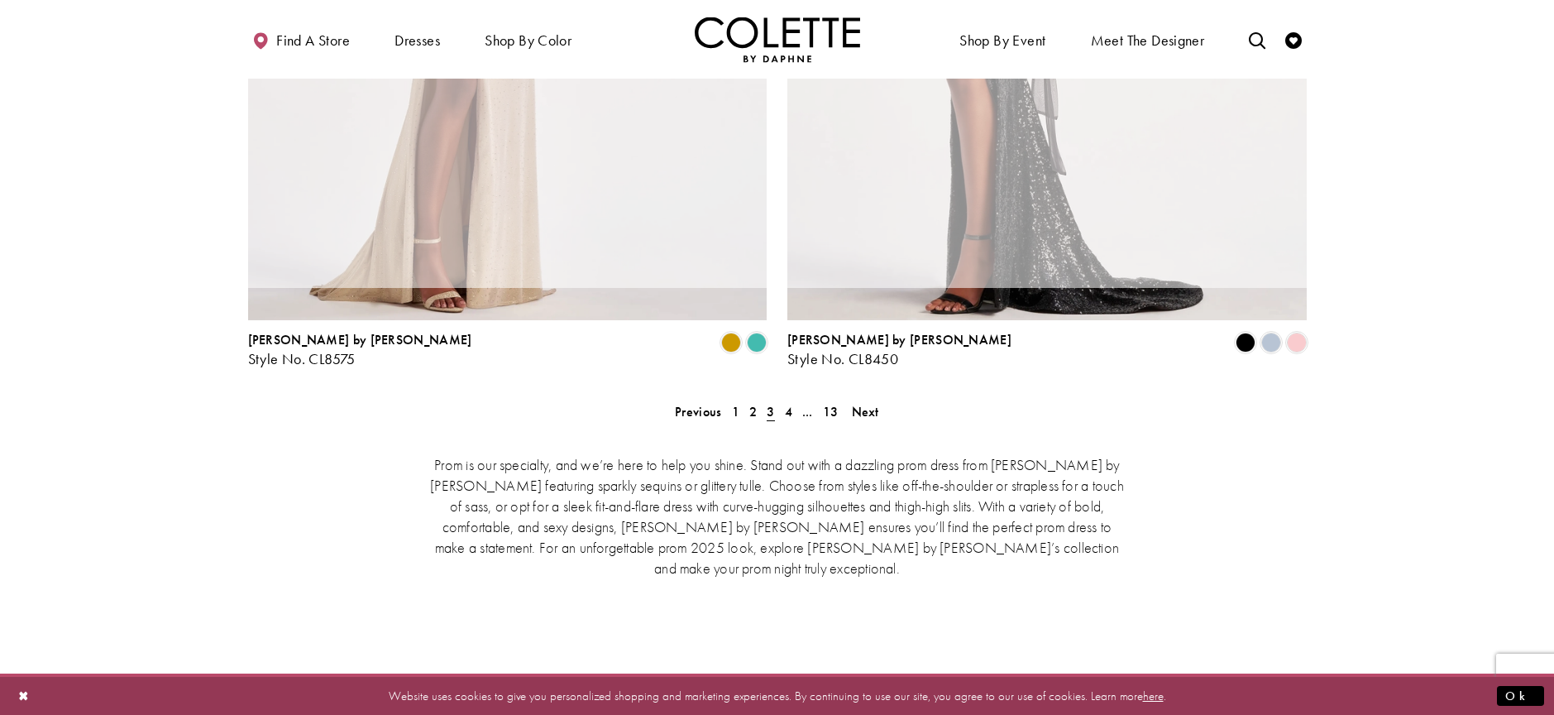
scroll to position [424, 0]
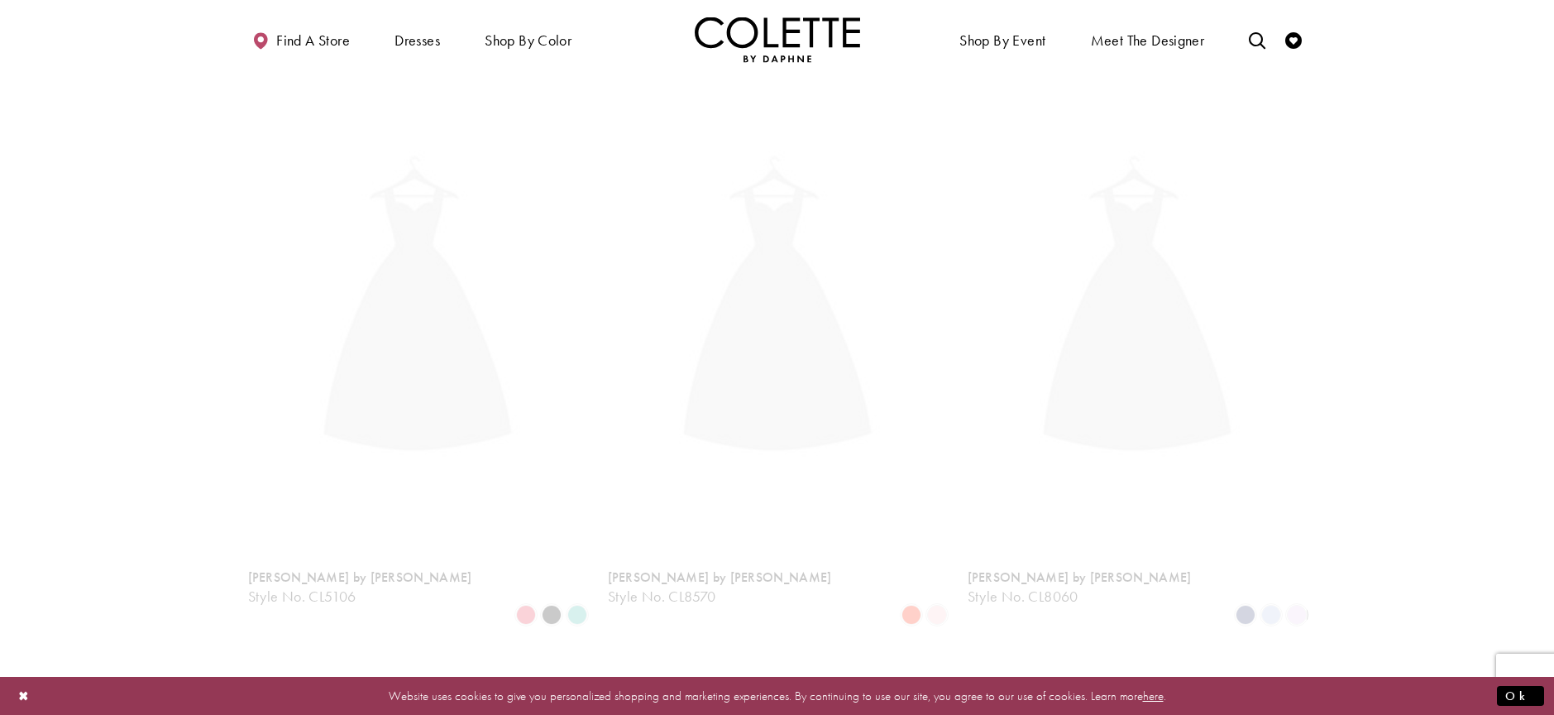
scroll to position [424, 0]
